Goal: Task Accomplishment & Management: Manage account settings

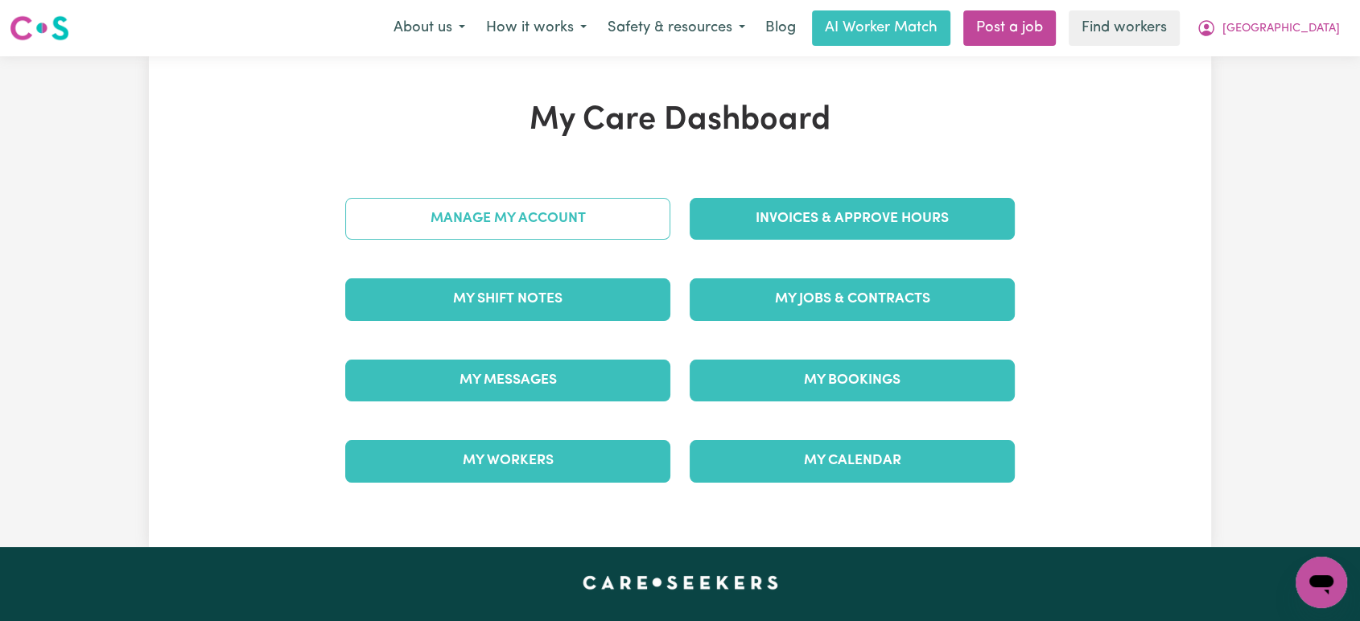
click at [625, 212] on link "Manage My Account" at bounding box center [507, 219] width 325 height 42
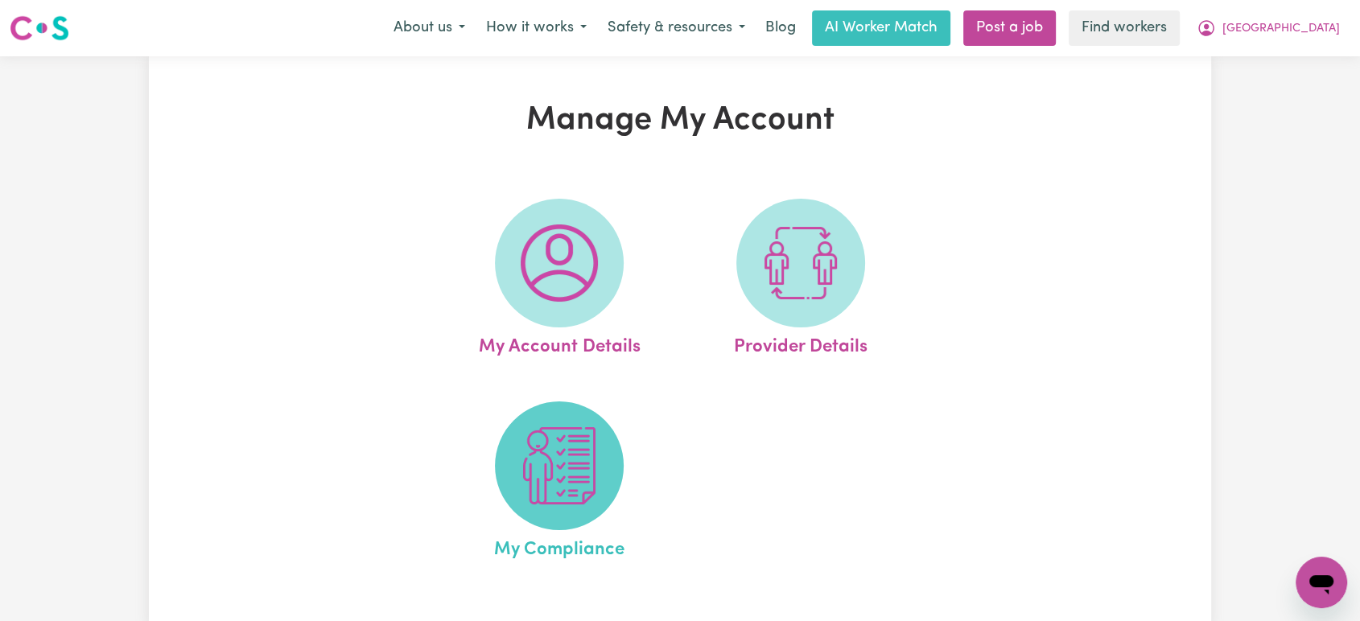
click at [613, 433] on span at bounding box center [559, 465] width 129 height 129
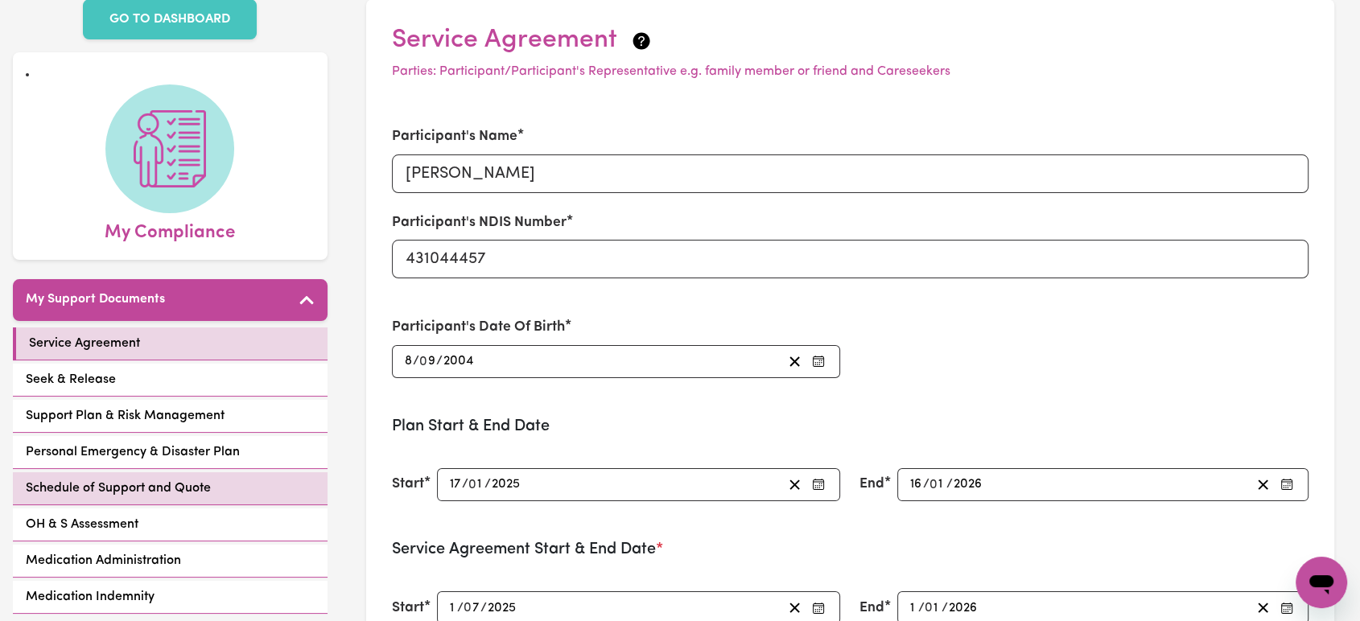
scroll to position [85, 0]
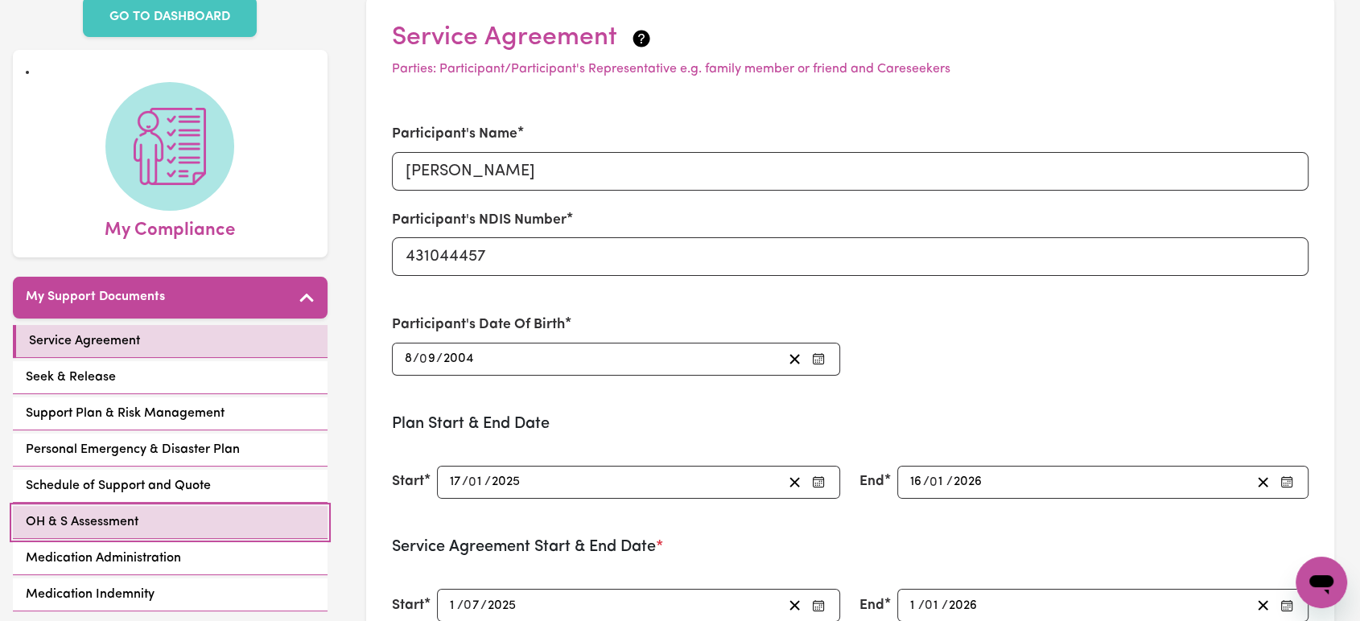
click at [196, 506] on link "OH & S Assessment" at bounding box center [170, 522] width 315 height 33
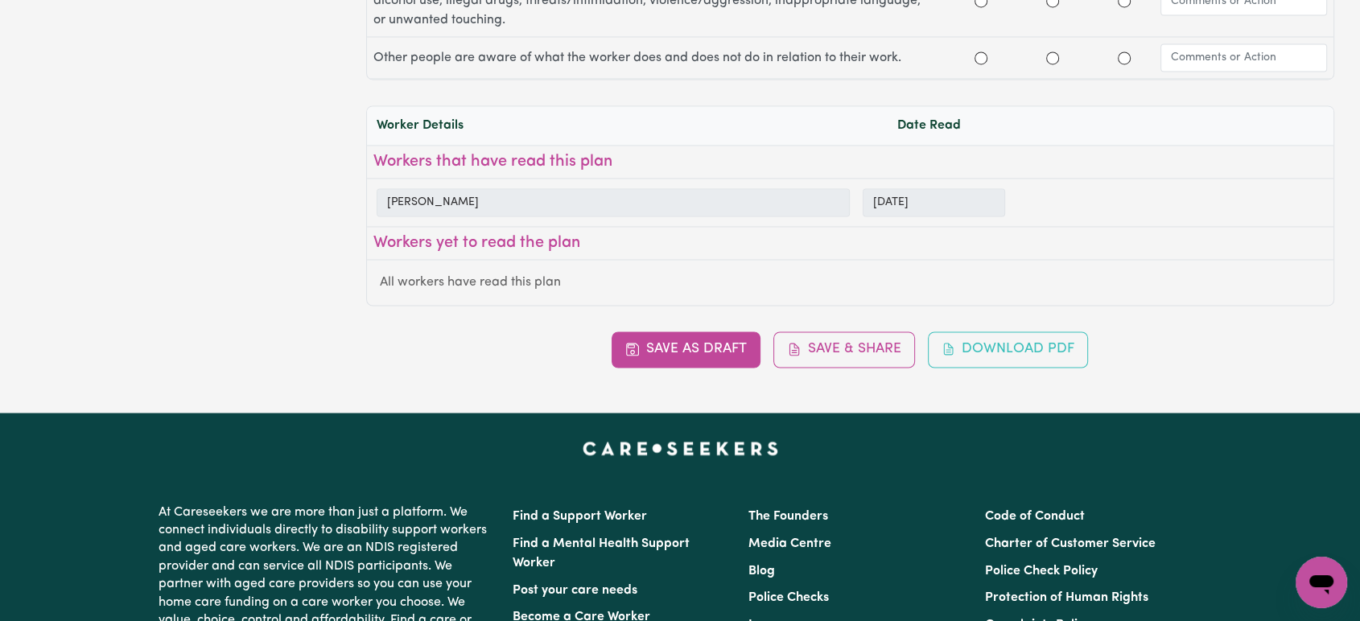
scroll to position [2628, 0]
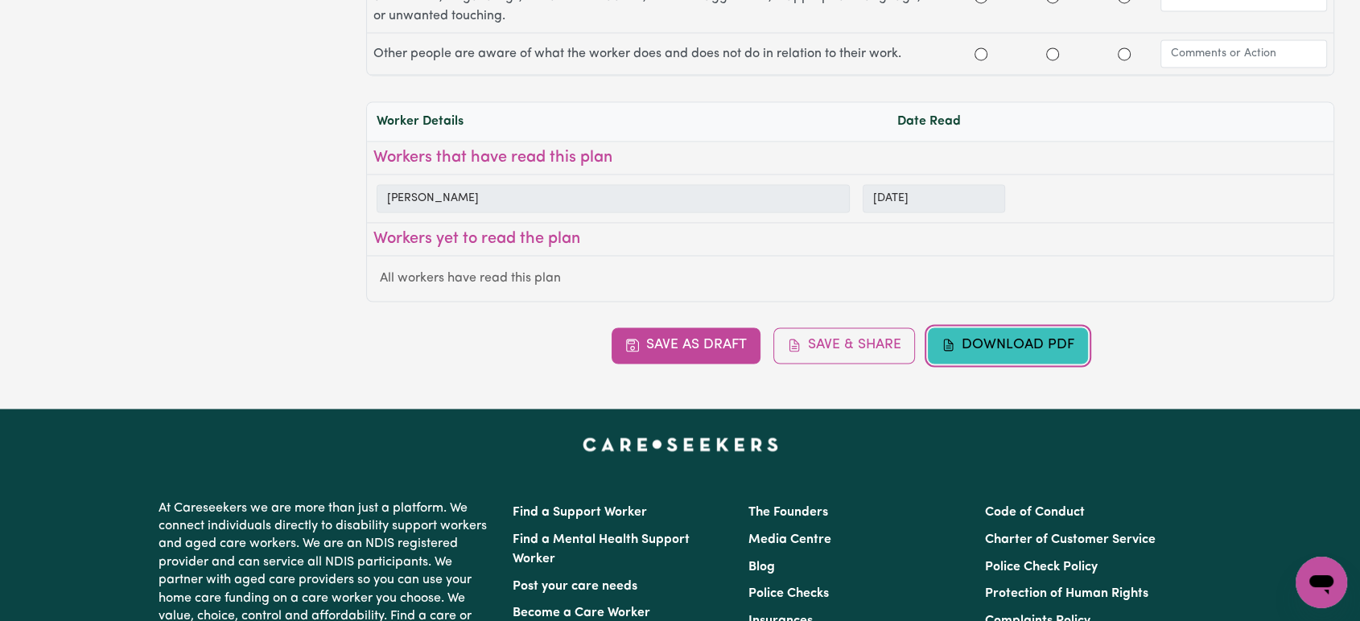
click at [996, 344] on button "Download PDF" at bounding box center [1008, 344] width 161 height 35
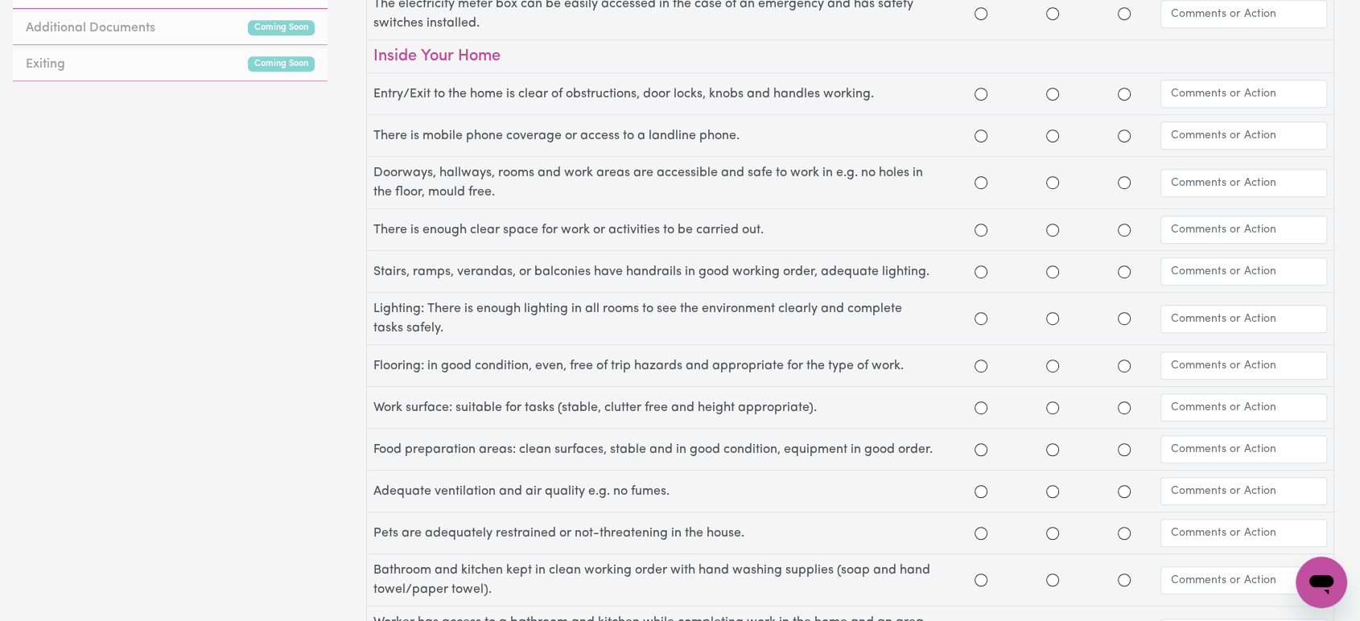
scroll to position [897, 0]
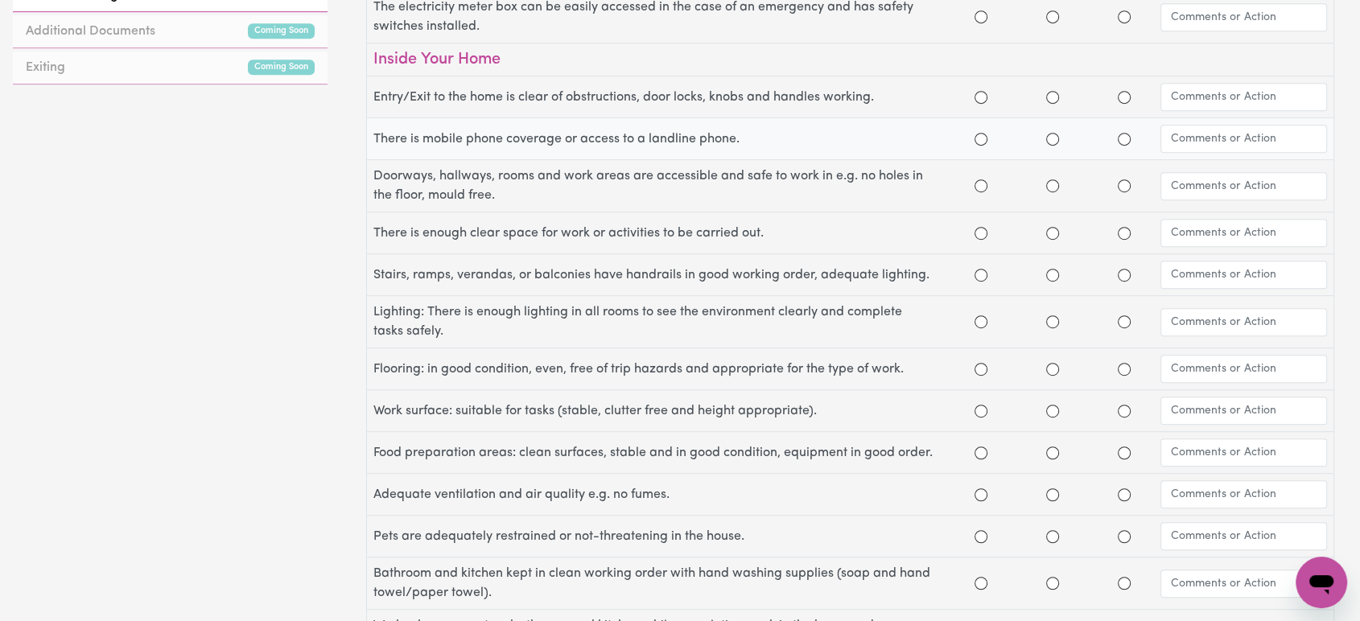
click at [799, 130] on label "There is mobile phone coverage or access to a landline phone." at bounding box center [659, 139] width 572 height 19
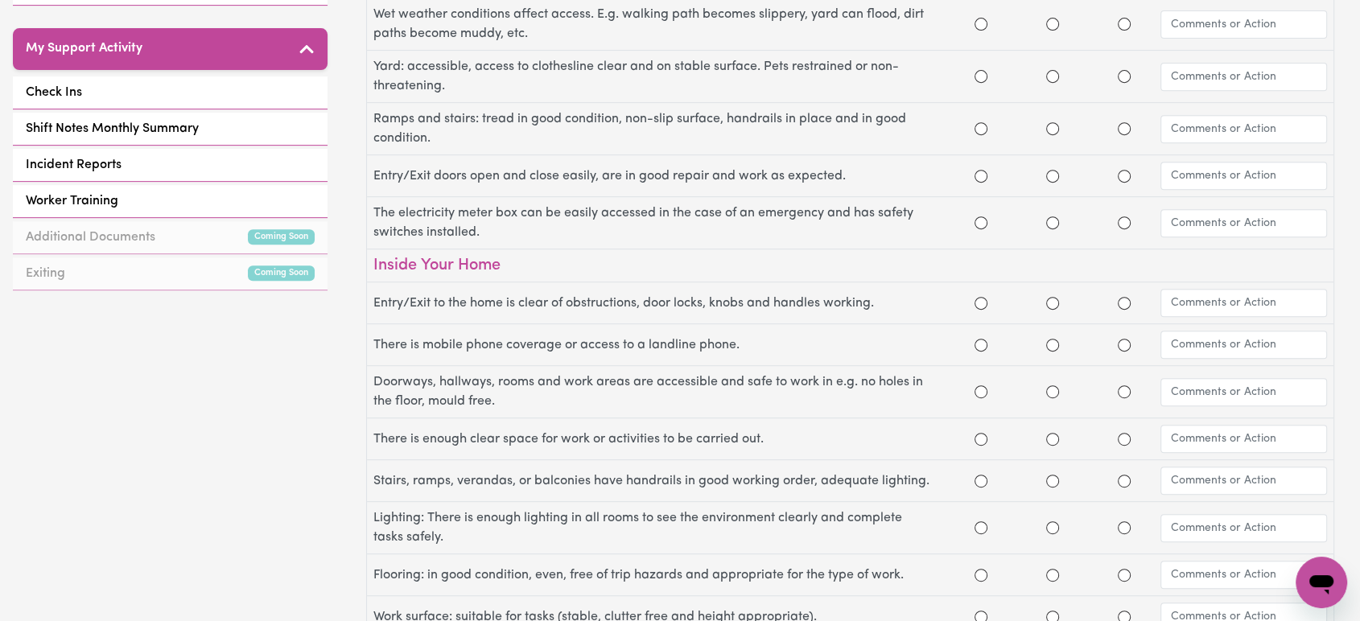
scroll to position [0, 0]
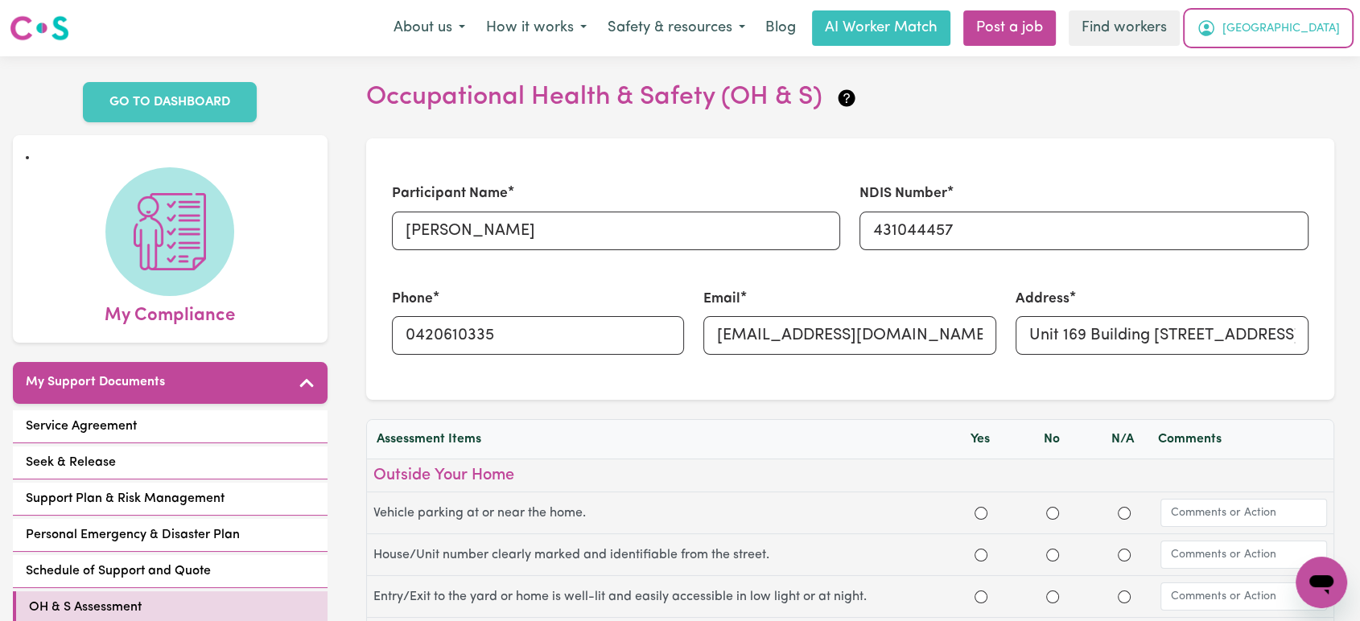
click at [1336, 29] on span "[GEOGRAPHIC_DATA]" at bounding box center [1280, 29] width 117 height 18
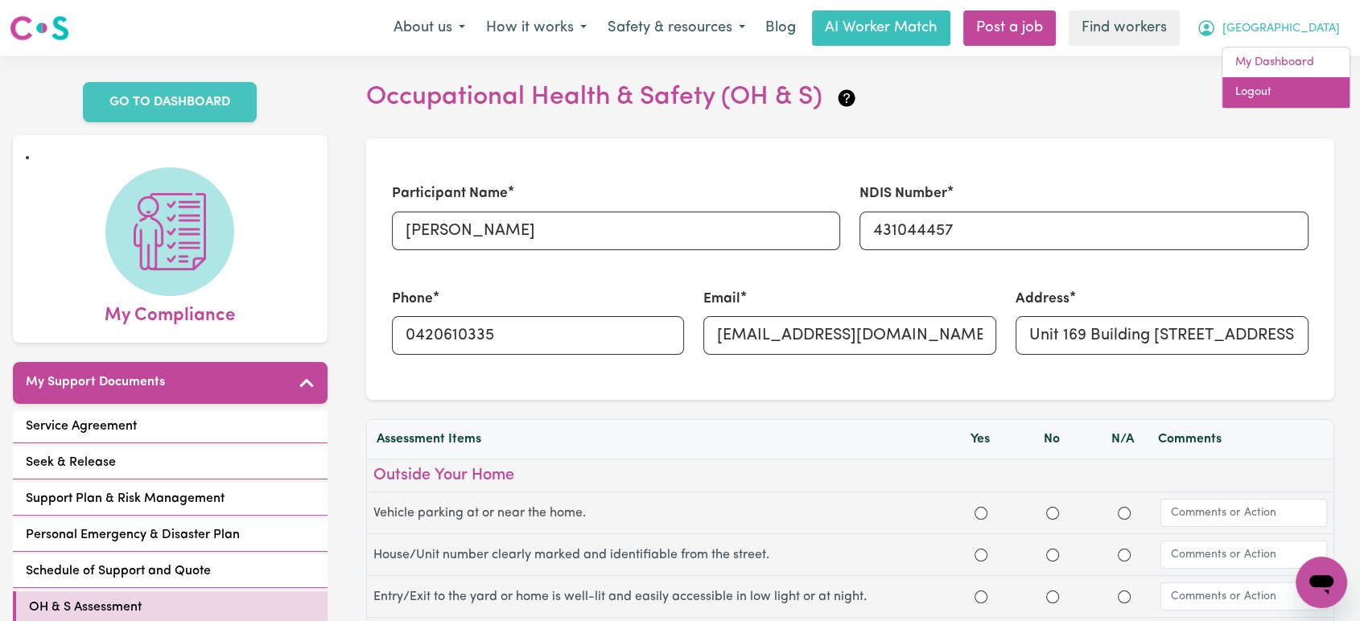
click at [1310, 93] on link "Logout" at bounding box center [1285, 92] width 127 height 31
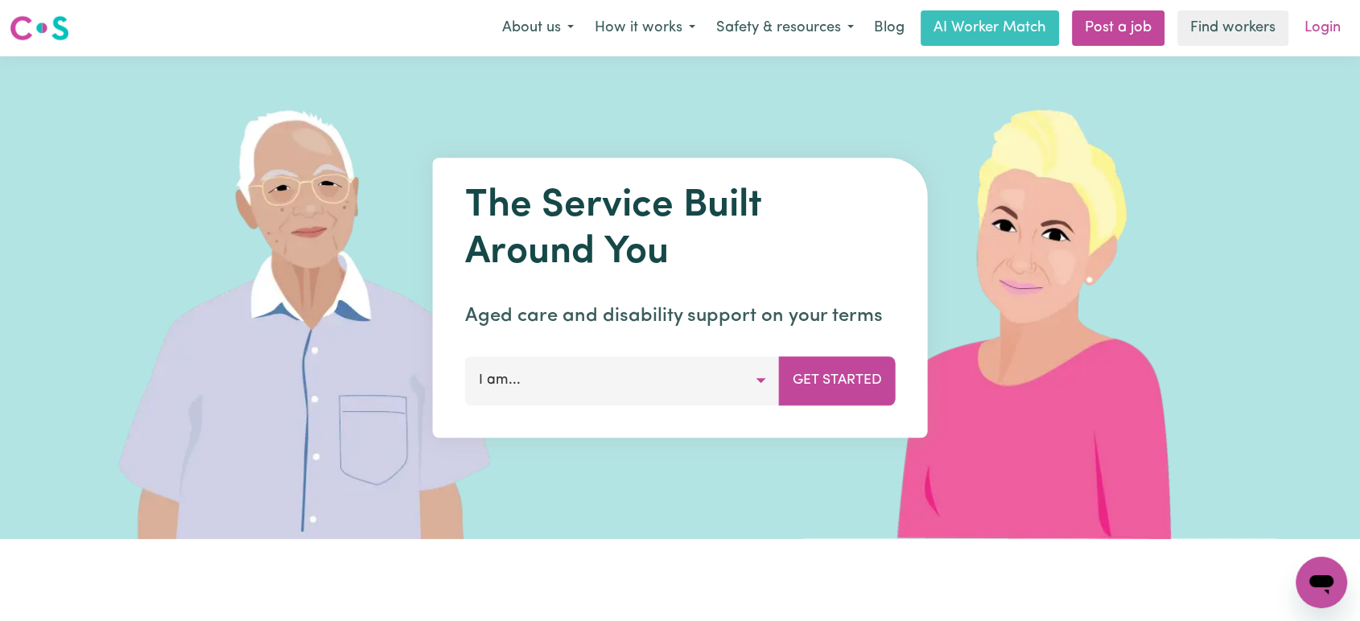
click at [1323, 31] on link "Login" at bounding box center [1323, 27] width 56 height 35
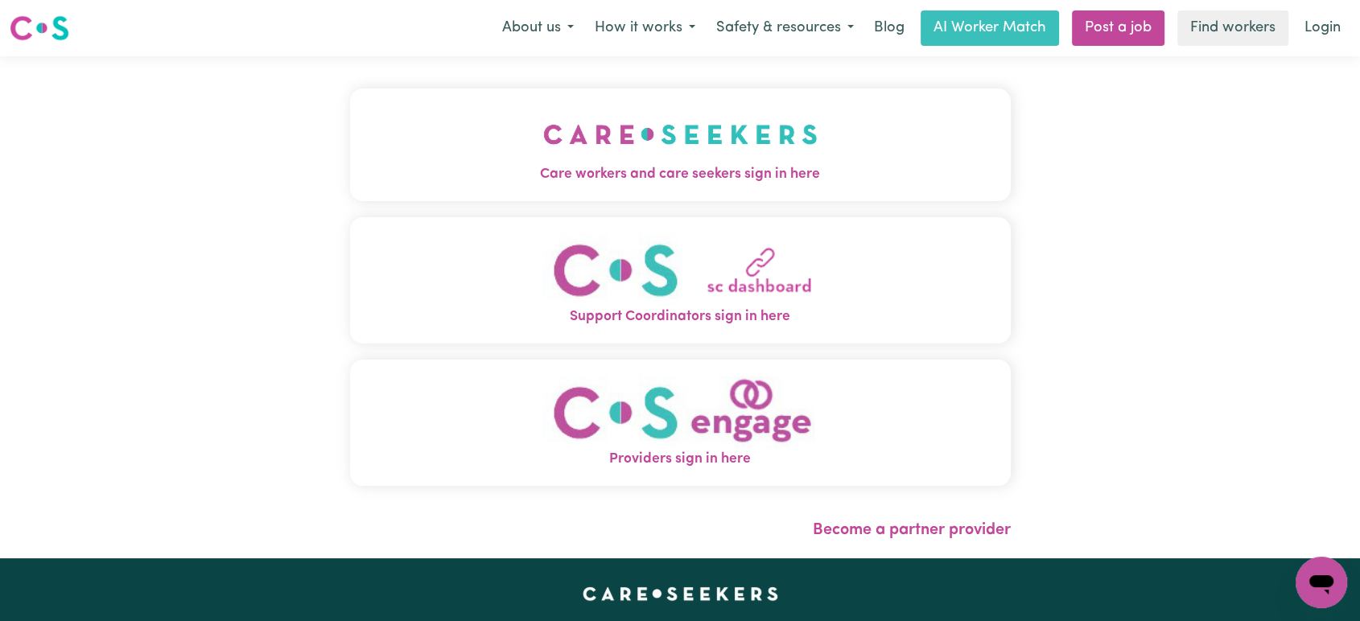
click at [664, 162] on img "Care workers and care seekers sign in here" at bounding box center [680, 135] width 274 height 60
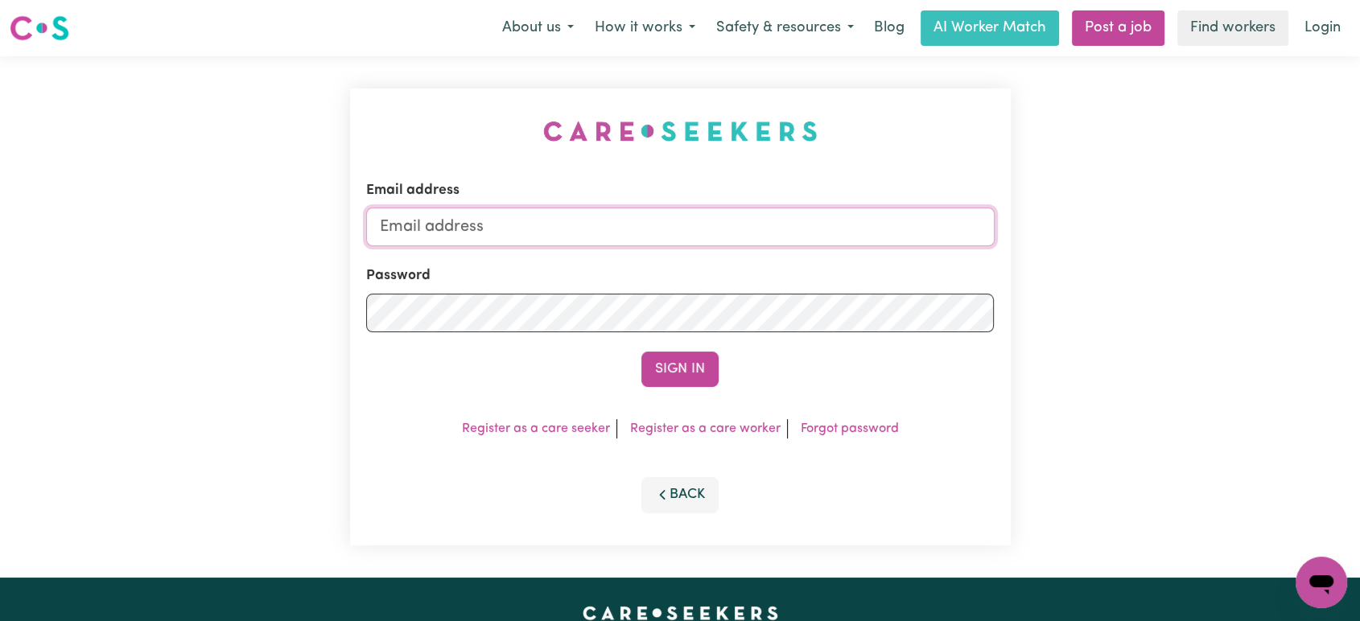
type input "[PERSON_NAME][EMAIL_ADDRESS][DOMAIN_NAME]"
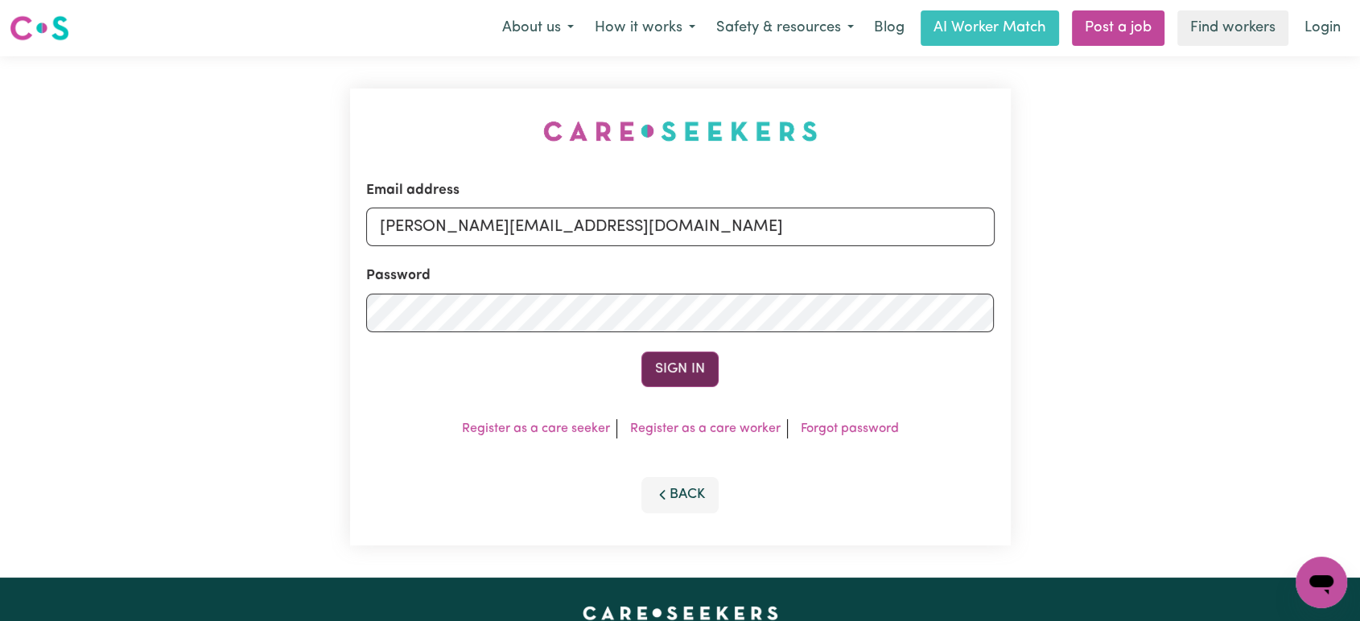
click at [661, 362] on button "Sign In" at bounding box center [679, 369] width 77 height 35
